Goal: Task Accomplishment & Management: Use online tool/utility

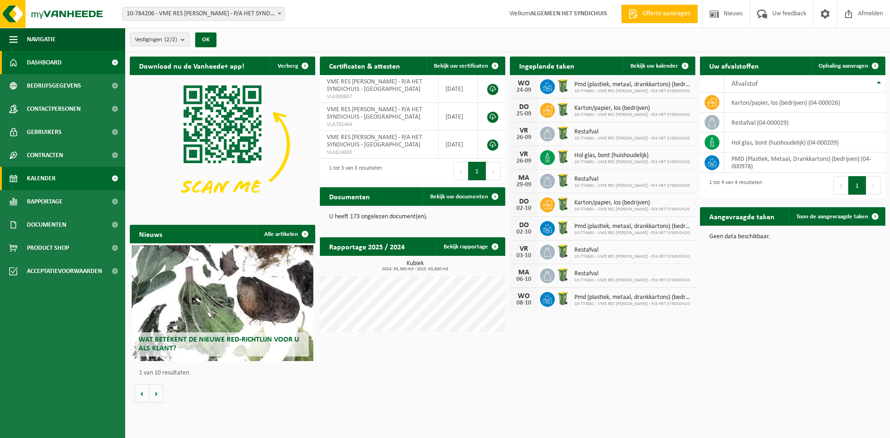
click at [45, 177] on span "Kalender" at bounding box center [41, 178] width 29 height 23
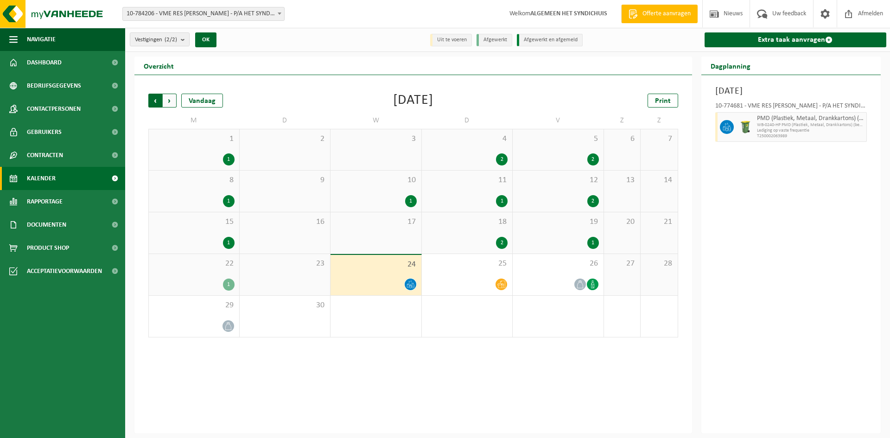
click at [168, 100] on span "Volgende" at bounding box center [170, 101] width 14 height 14
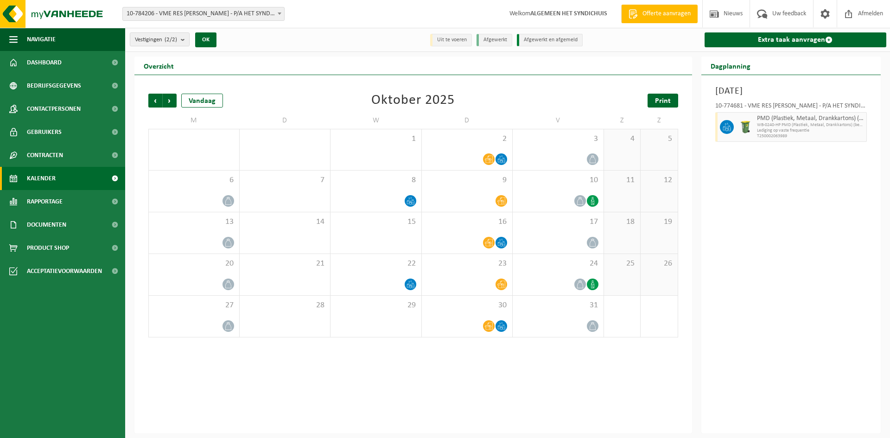
click at [658, 101] on span "Print" at bounding box center [663, 100] width 16 height 7
click at [176, 99] on span "Volgende" at bounding box center [170, 101] width 14 height 14
click at [659, 100] on span "Print" at bounding box center [663, 100] width 16 height 7
click at [871, 15] on span "Afmelden" at bounding box center [870, 13] width 30 height 27
